Goal: Transaction & Acquisition: Book appointment/travel/reservation

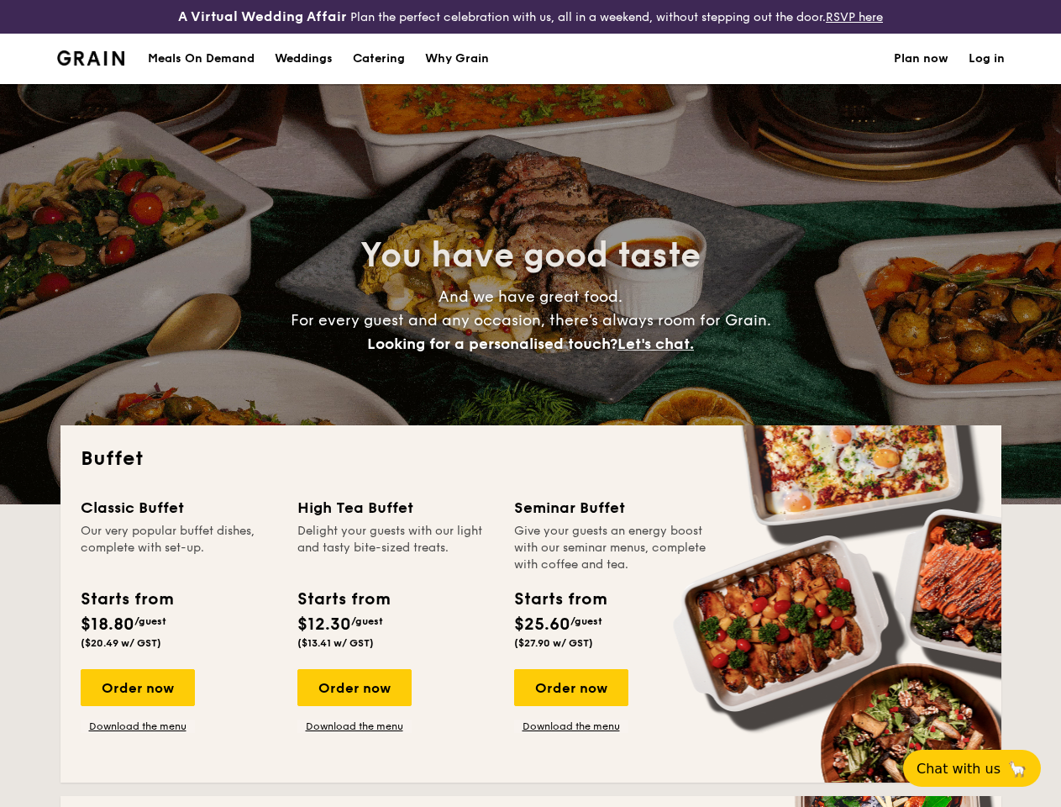
select select
click at [530, 403] on div "You have good taste And we have great food. For every guest and any occasion, t…" at bounding box center [530, 294] width 941 height 420
click at [986, 73] on link "Log in" at bounding box center [987, 59] width 36 height 50
click at [660, 353] on span "Let's chat." at bounding box center [656, 343] width 76 height 18
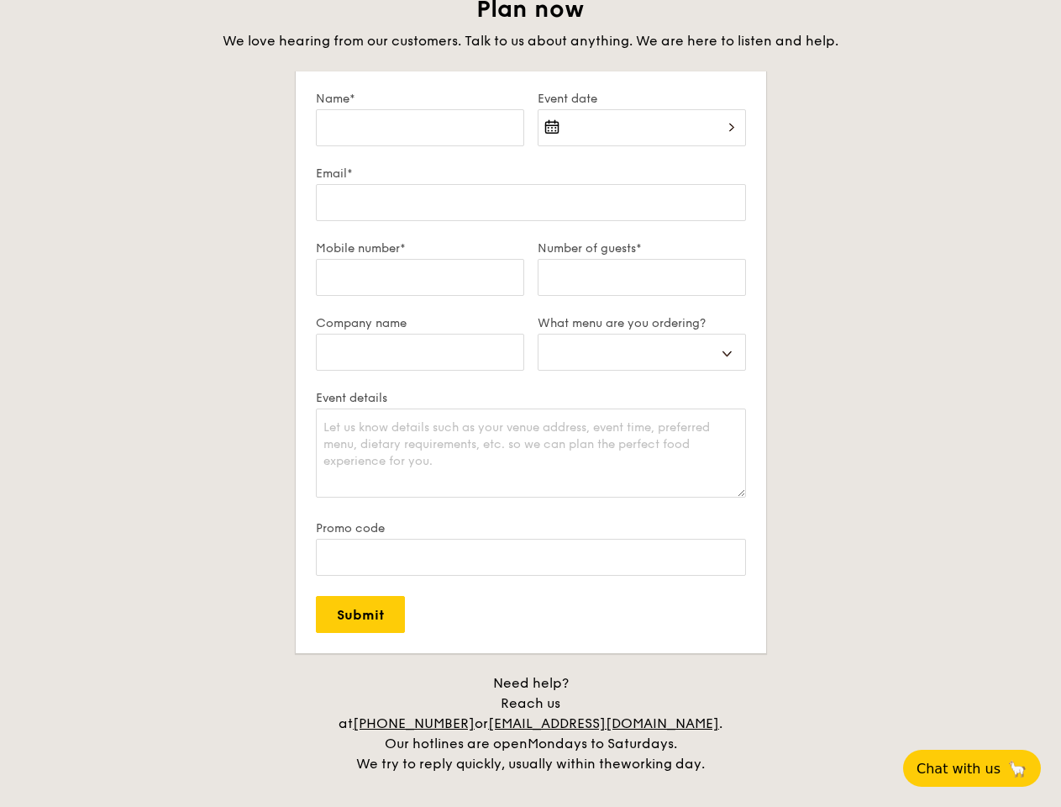
click at [571, 702] on div "Need help? Reach us at [PHONE_NUMBER] or [EMAIL_ADDRESS][DOMAIN_NAME] . Our hot…" at bounding box center [531, 723] width 420 height 101
click at [981, 768] on span "Chat with us" at bounding box center [959, 768] width 84 height 16
